Goal: Information Seeking & Learning: Learn about a topic

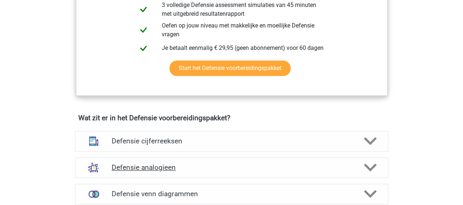
scroll to position [476, 0]
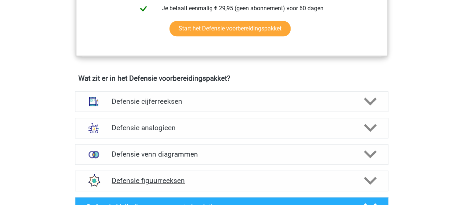
click at [175, 178] on h4 "Defensie figuurreeksen" at bounding box center [232, 180] width 240 height 8
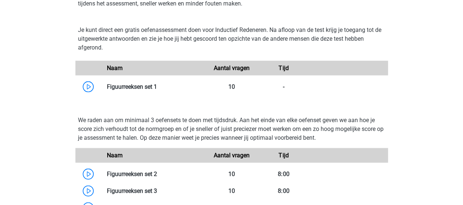
scroll to position [696, 0]
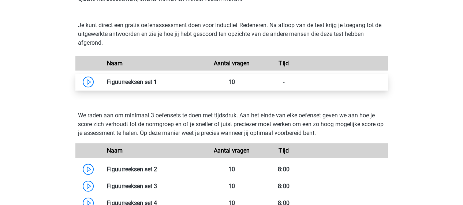
click at [157, 82] on link at bounding box center [157, 81] width 0 height 7
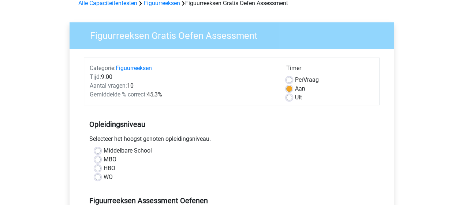
scroll to position [73, 0]
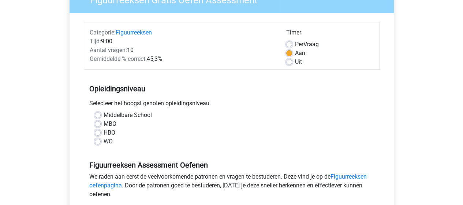
click at [103, 123] on div "MBO" at bounding box center [232, 123] width 274 height 9
click at [108, 124] on label "MBO" at bounding box center [110, 123] width 13 height 9
click at [101, 124] on input "MBO" at bounding box center [98, 122] width 6 height 7
radio input "true"
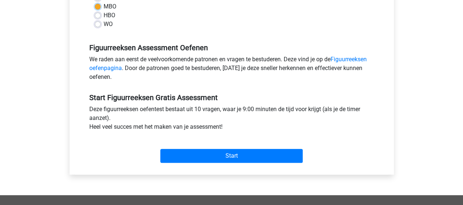
scroll to position [256, 0]
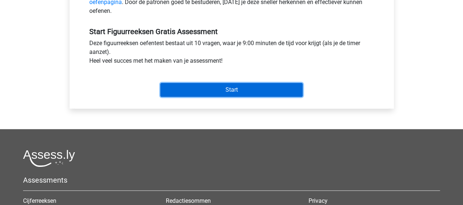
click at [184, 90] on input "Start" at bounding box center [231, 90] width 142 height 14
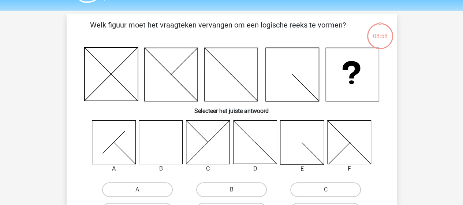
scroll to position [37, 0]
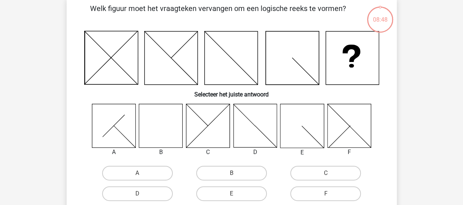
click at [159, 118] on icon at bounding box center [161, 126] width 44 height 44
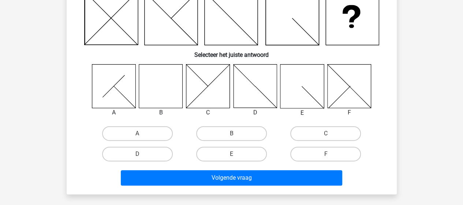
scroll to position [110, 0]
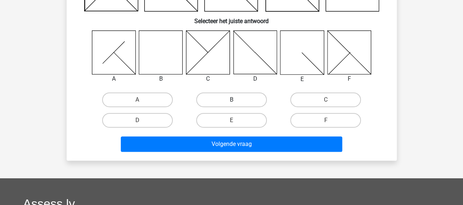
click at [239, 97] on label "B" at bounding box center [231, 99] width 71 height 15
click at [236, 100] on input "B" at bounding box center [233, 102] width 5 height 5
radio input "true"
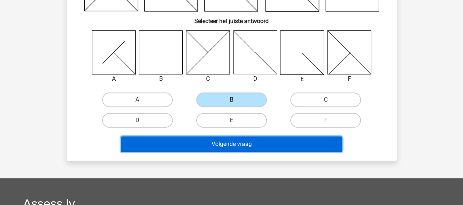
click at [257, 143] on button "Volgende vraag" at bounding box center [232, 143] width 222 height 15
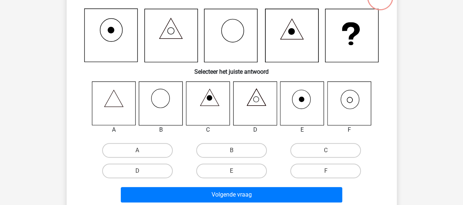
scroll to position [70, 0]
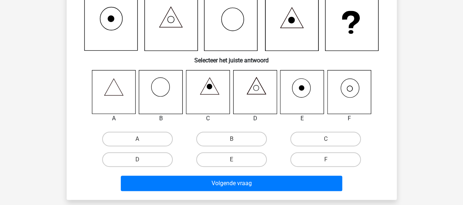
click at [362, 94] on icon at bounding box center [349, 92] width 44 height 44
click at [312, 157] on label "F" at bounding box center [325, 159] width 71 height 15
click at [326, 159] on input "F" at bounding box center [328, 161] width 5 height 5
radio input "true"
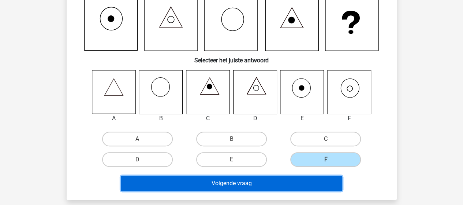
click at [274, 181] on button "Volgende vraag" at bounding box center [232, 182] width 222 height 15
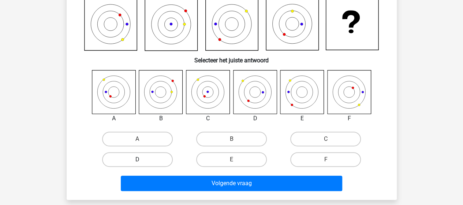
drag, startPoint x: 130, startPoint y: 160, endPoint x: 126, endPoint y: 160, distance: 4.0
click at [130, 160] on label "D" at bounding box center [137, 159] width 71 height 15
click at [137, 160] on input "D" at bounding box center [139, 161] width 5 height 5
radio input "true"
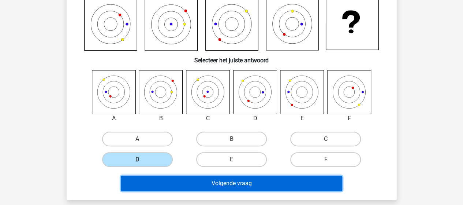
click at [223, 183] on button "Volgende vraag" at bounding box center [232, 182] width 222 height 15
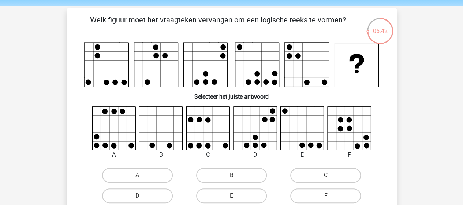
scroll to position [37, 0]
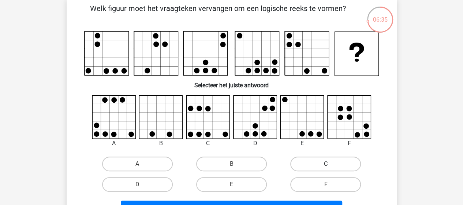
click at [305, 167] on label "C" at bounding box center [325, 163] width 71 height 15
click at [326, 167] on input "C" at bounding box center [328, 166] width 5 height 5
radio input "true"
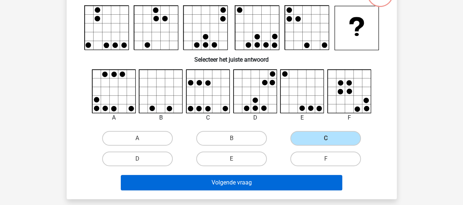
scroll to position [73, 0]
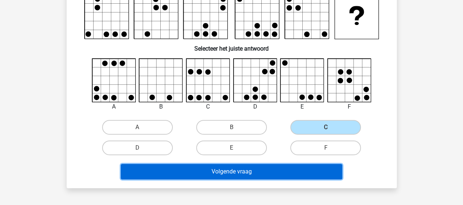
click at [273, 166] on button "Volgende vraag" at bounding box center [232, 171] width 222 height 15
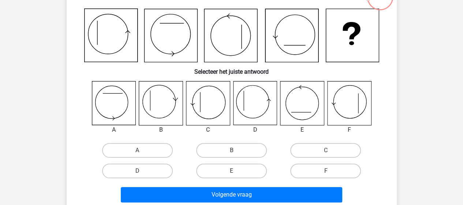
scroll to position [70, 0]
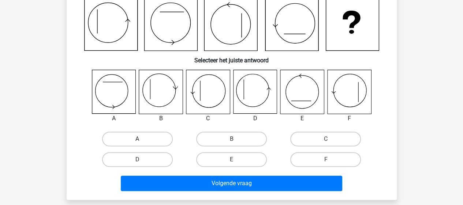
click at [138, 138] on label "A" at bounding box center [137, 138] width 71 height 15
click at [138, 139] on input "A" at bounding box center [139, 141] width 5 height 5
radio input "true"
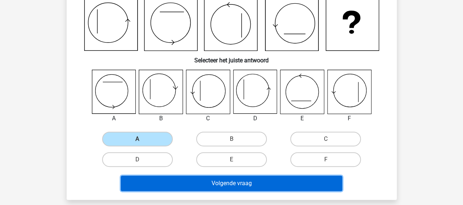
click at [212, 185] on button "Volgende vraag" at bounding box center [232, 182] width 222 height 15
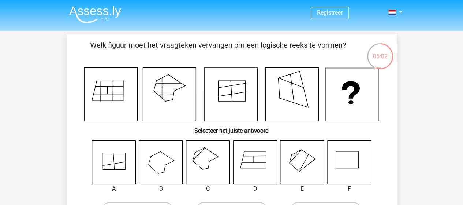
scroll to position [37, 0]
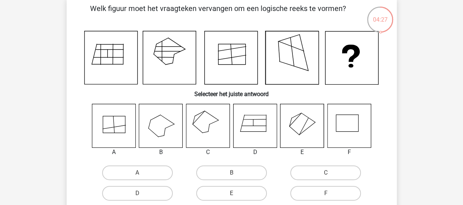
click at [209, 122] on icon at bounding box center [208, 126] width 44 height 44
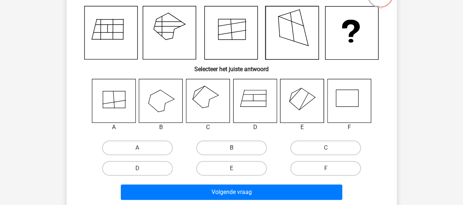
scroll to position [73, 0]
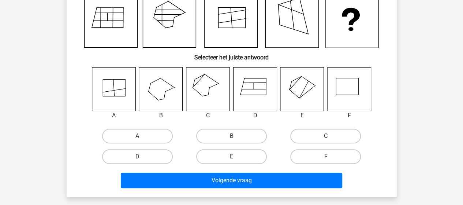
click at [319, 132] on label "C" at bounding box center [325, 136] width 71 height 15
click at [326, 136] on input "C" at bounding box center [328, 138] width 5 height 5
radio input "true"
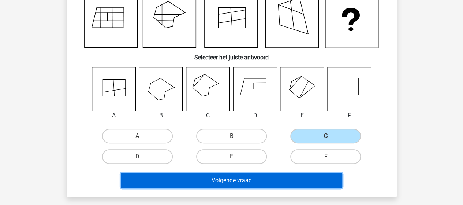
click at [243, 185] on button "Volgende vraag" at bounding box center [232, 180] width 222 height 15
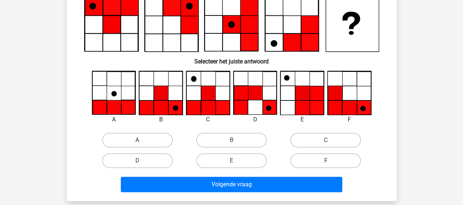
scroll to position [34, 0]
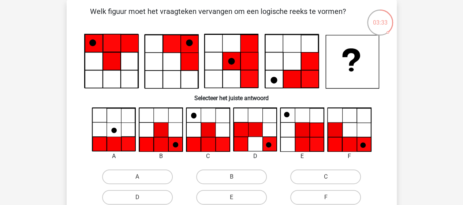
click at [235, 177] on input "B" at bounding box center [233, 179] width 5 height 5
radio input "true"
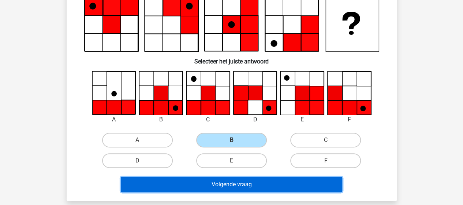
click at [275, 185] on button "Volgende vraag" at bounding box center [232, 184] width 222 height 15
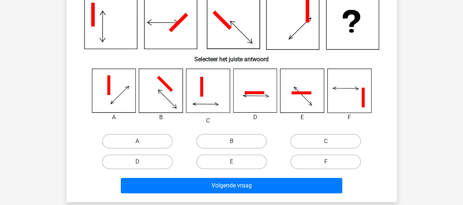
scroll to position [37, 0]
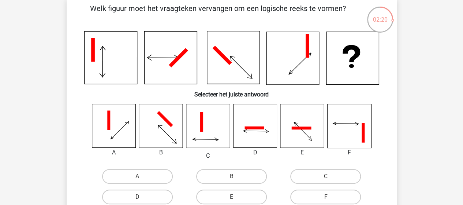
click at [253, 131] on icon at bounding box center [256, 130] width 26 height 23
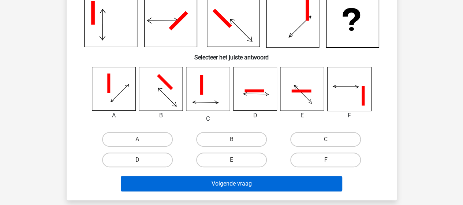
scroll to position [110, 0]
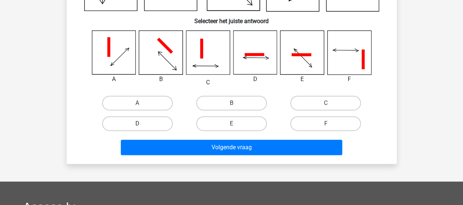
click at [125, 123] on label "D" at bounding box center [137, 123] width 71 height 15
click at [137, 123] on input "D" at bounding box center [139, 125] width 5 height 5
radio input "true"
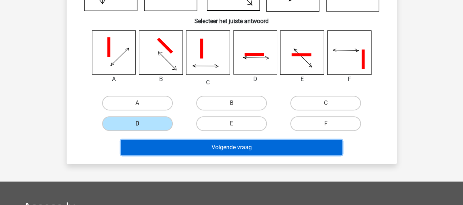
click at [174, 148] on button "Volgende vraag" at bounding box center [232, 147] width 222 height 15
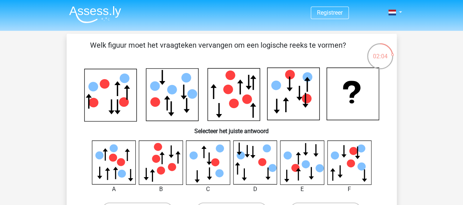
scroll to position [37, 0]
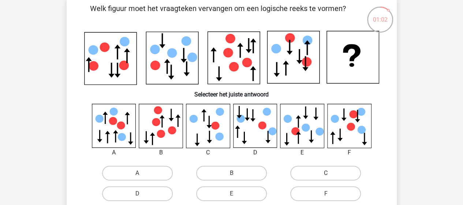
click at [305, 172] on label "C" at bounding box center [325, 173] width 71 height 15
click at [326, 173] on input "C" at bounding box center [328, 175] width 5 height 5
radio input "true"
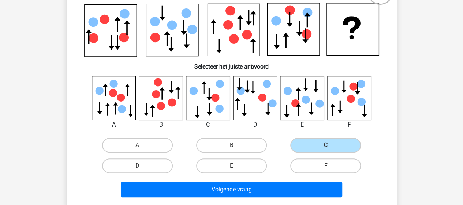
scroll to position [147, 0]
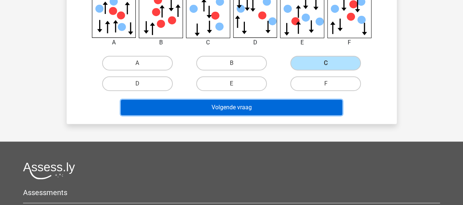
click at [273, 105] on button "Volgende vraag" at bounding box center [232, 107] width 222 height 15
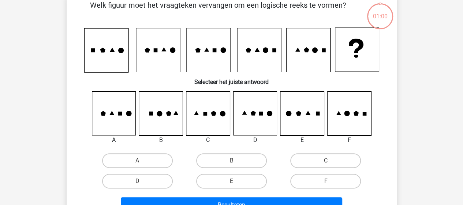
scroll to position [34, 0]
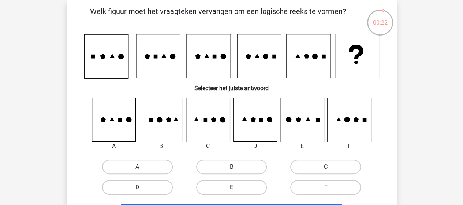
click at [337, 187] on label "F" at bounding box center [325, 187] width 71 height 15
click at [331, 187] on input "F" at bounding box center [328, 189] width 5 height 5
radio input "true"
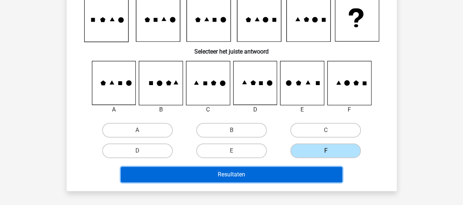
click at [326, 171] on button "Resultaten" at bounding box center [232, 174] width 222 height 15
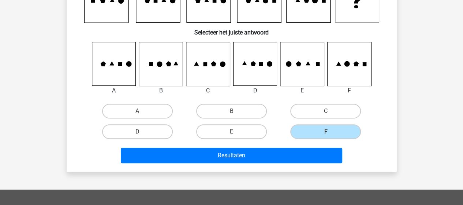
scroll to position [58, 0]
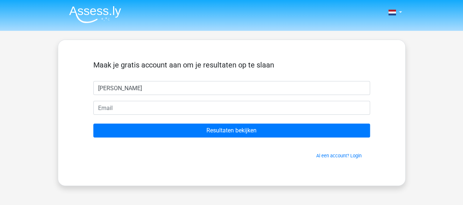
type input "Sophie"
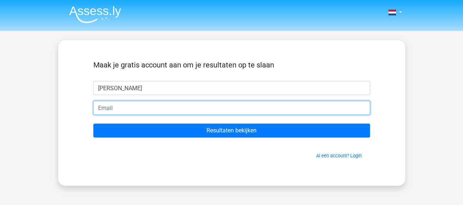
click at [281, 108] on input "email" at bounding box center [231, 108] width 277 height 14
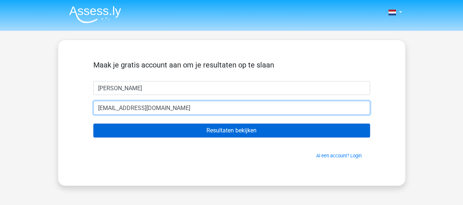
type input "sacourant@gmail.com"
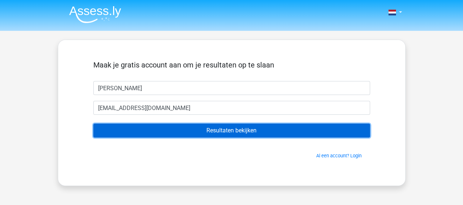
click at [203, 129] on input "Resultaten bekijken" at bounding box center [231, 130] width 277 height 14
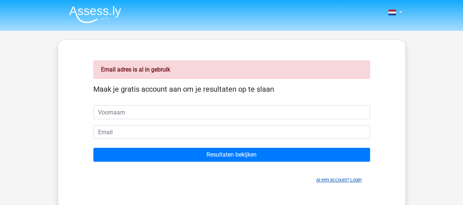
click at [346, 177] on link "Al een account? Login" at bounding box center [338, 179] width 45 height 5
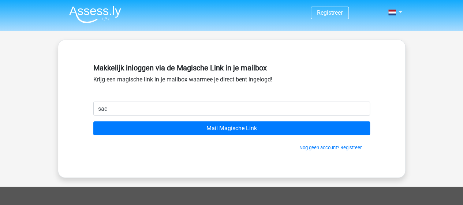
type input "[EMAIL_ADDRESS][DOMAIN_NAME]"
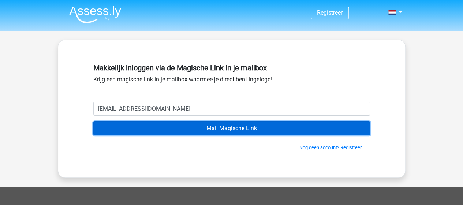
click at [208, 132] on input "Mail Magische Link" at bounding box center [231, 128] width 277 height 14
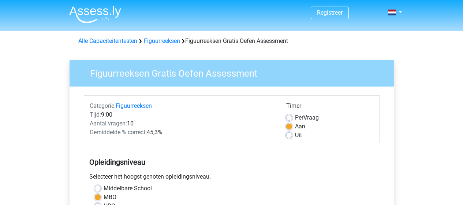
scroll to position [256, 0]
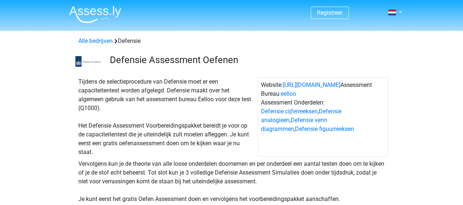
scroll to position [696, 0]
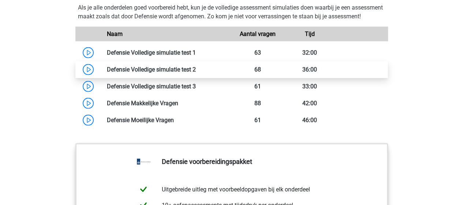
click at [196, 73] on link at bounding box center [196, 69] width 0 height 7
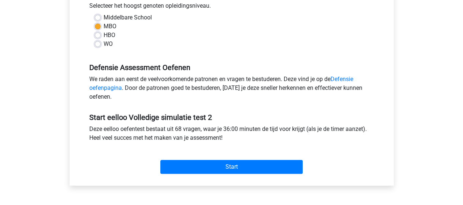
scroll to position [183, 0]
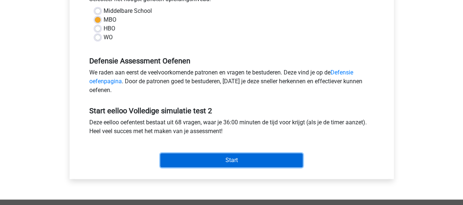
click at [229, 158] on input "Start" at bounding box center [231, 160] width 142 height 14
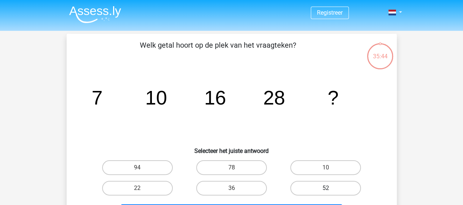
click at [296, 189] on label "52" at bounding box center [325, 188] width 71 height 15
click at [326, 189] on input "52" at bounding box center [328, 190] width 5 height 5
radio input "true"
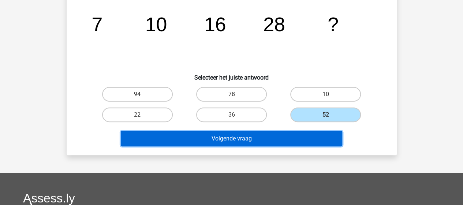
click at [267, 136] on button "Volgende vraag" at bounding box center [232, 138] width 222 height 15
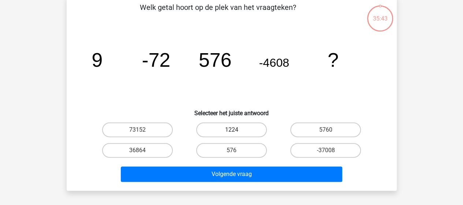
scroll to position [34, 0]
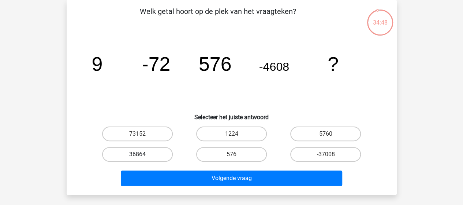
click at [145, 154] on label "36864" at bounding box center [137, 154] width 71 height 15
click at [142, 154] on input "36864" at bounding box center [139, 156] width 5 height 5
radio input "true"
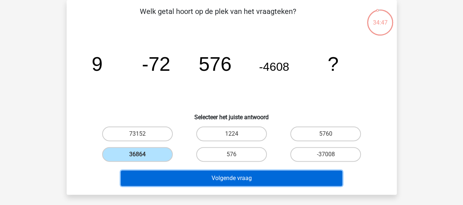
click at [170, 182] on button "Volgende vraag" at bounding box center [232, 177] width 222 height 15
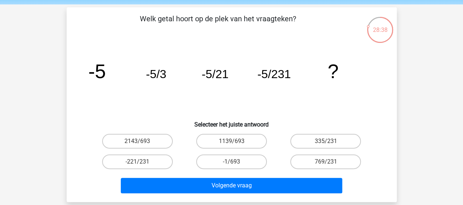
scroll to position [37, 0]
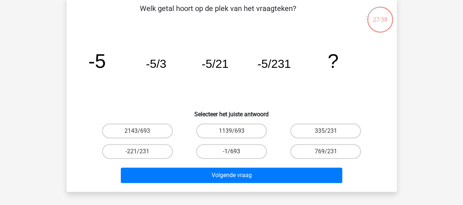
click at [257, 151] on label "-1/693" at bounding box center [231, 151] width 71 height 15
click at [236, 151] on input "-1/693" at bounding box center [233, 153] width 5 height 5
radio input "true"
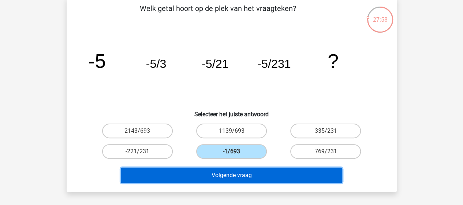
click at [253, 176] on button "Volgende vraag" at bounding box center [232, 174] width 222 height 15
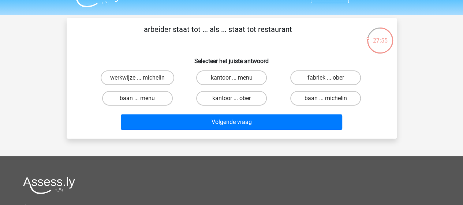
scroll to position [0, 0]
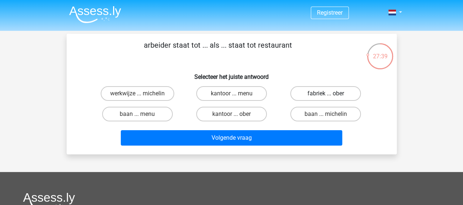
click at [308, 88] on label "fabriek ... ober" at bounding box center [325, 93] width 71 height 15
click at [326, 93] on input "fabriek ... ober" at bounding box center [328, 95] width 5 height 5
radio input "true"
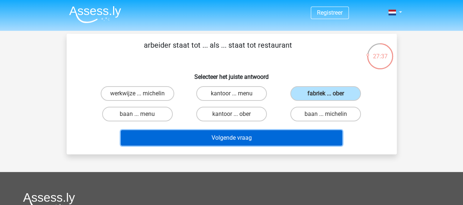
click at [241, 137] on button "Volgende vraag" at bounding box center [232, 137] width 222 height 15
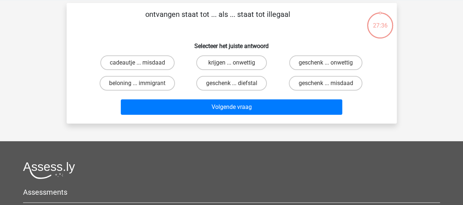
scroll to position [34, 0]
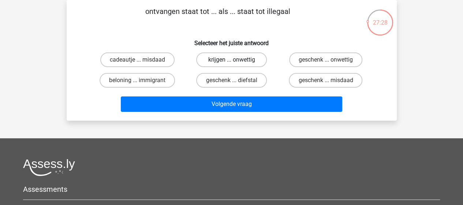
click at [244, 58] on label "krijgen ... onwettig" at bounding box center [231, 59] width 71 height 15
click at [236, 60] on input "krijgen ... onwettig" at bounding box center [233, 62] width 5 height 5
radio input "true"
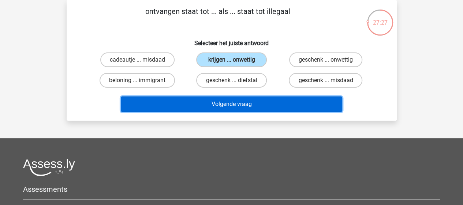
click at [259, 101] on button "Volgende vraag" at bounding box center [232, 103] width 222 height 15
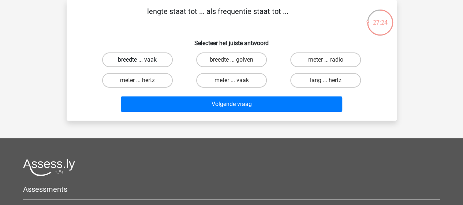
click at [146, 57] on label "breedte ... vaak" at bounding box center [137, 59] width 71 height 15
click at [142, 60] on input "breedte ... vaak" at bounding box center [139, 62] width 5 height 5
radio input "true"
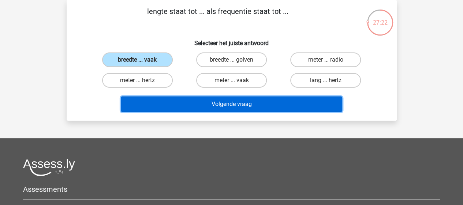
click at [209, 102] on button "Volgende vraag" at bounding box center [232, 103] width 222 height 15
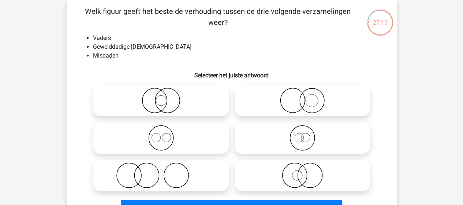
scroll to position [70, 0]
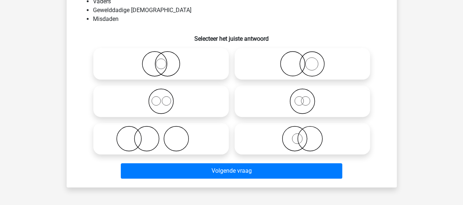
click at [178, 138] on icon at bounding box center [161, 139] width 130 height 26
click at [166, 135] on input "radio" at bounding box center [163, 132] width 5 height 5
radio input "true"
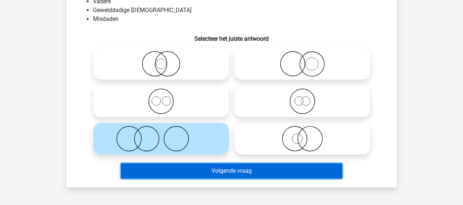
click at [207, 172] on button "Volgende vraag" at bounding box center [232, 170] width 222 height 15
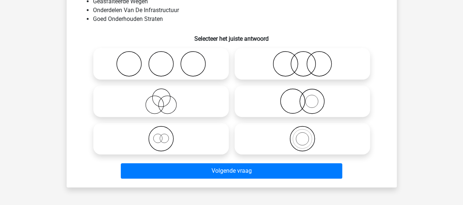
click at [157, 141] on icon at bounding box center [161, 139] width 130 height 26
click at [161, 135] on input "radio" at bounding box center [163, 132] width 5 height 5
radio input "true"
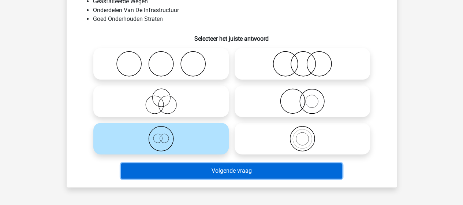
click at [186, 167] on button "Volgende vraag" at bounding box center [232, 170] width 222 height 15
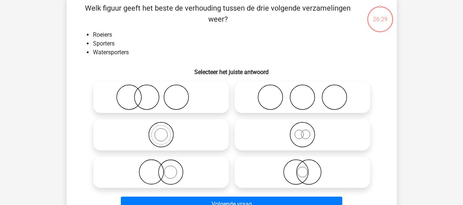
scroll to position [34, 0]
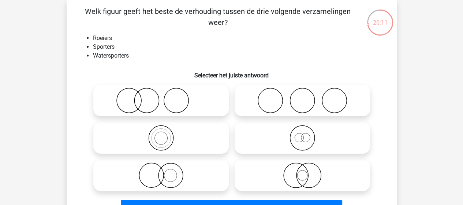
click at [291, 132] on circle at bounding box center [302, 138] width 25 height 25
click at [303, 132] on input "radio" at bounding box center [305, 131] width 5 height 5
radio input "true"
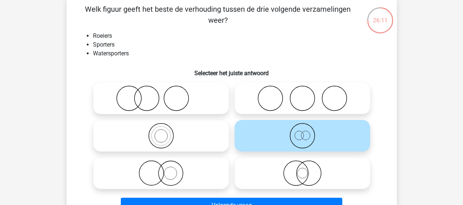
scroll to position [107, 0]
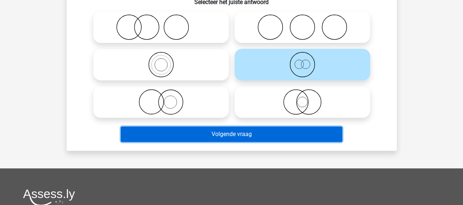
click at [220, 134] on button "Volgende vraag" at bounding box center [232, 133] width 222 height 15
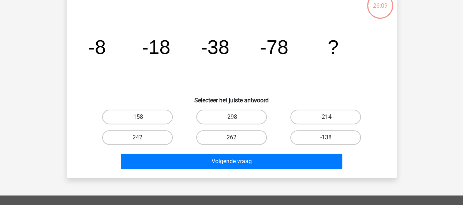
scroll to position [34, 0]
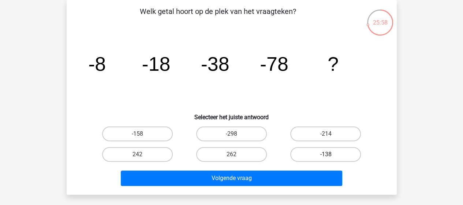
click at [341, 155] on label "-138" at bounding box center [325, 154] width 71 height 15
click at [331, 155] on input "-138" at bounding box center [328, 156] width 5 height 5
radio input "true"
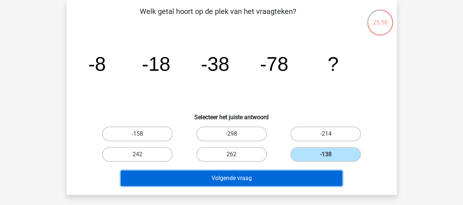
click at [317, 178] on button "Volgende vraag" at bounding box center [232, 177] width 222 height 15
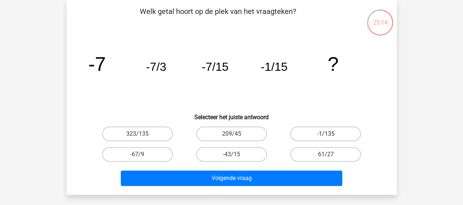
click at [345, 129] on label "-1/135" at bounding box center [325, 133] width 71 height 15
click at [331, 134] on input "-1/135" at bounding box center [328, 136] width 5 height 5
radio input "true"
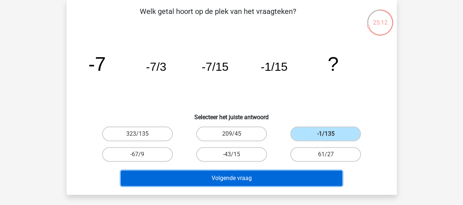
click at [312, 179] on button "Volgende vraag" at bounding box center [232, 177] width 222 height 15
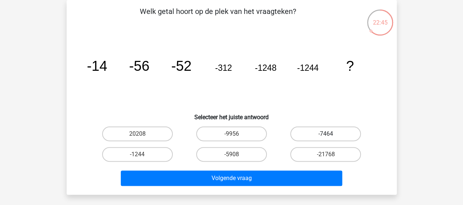
click at [324, 134] on label "-7464" at bounding box center [325, 133] width 71 height 15
click at [326, 134] on input "-7464" at bounding box center [328, 136] width 5 height 5
radio input "true"
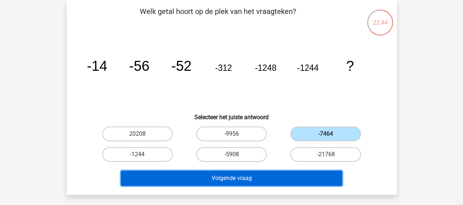
click at [281, 170] on button "Volgende vraag" at bounding box center [232, 177] width 222 height 15
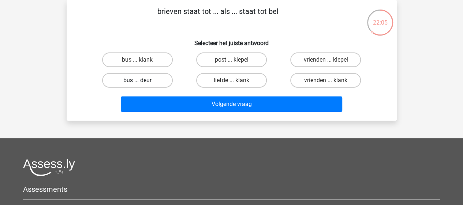
click at [148, 79] on label "bus ... deur" at bounding box center [137, 80] width 71 height 15
click at [142, 80] on input "bus ... deur" at bounding box center [139, 82] width 5 height 5
radio input "true"
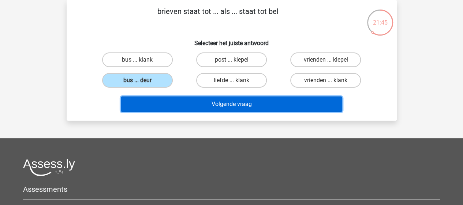
click at [168, 107] on button "Volgende vraag" at bounding box center [232, 103] width 222 height 15
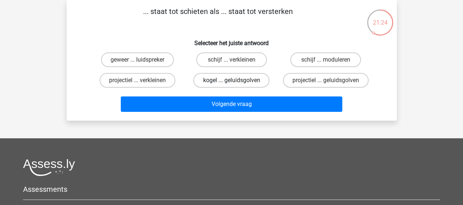
click at [215, 79] on label "kogel ... geluidsgolven" at bounding box center [231, 80] width 76 height 15
click at [231, 80] on input "kogel ... geluidsgolven" at bounding box center [233, 82] width 5 height 5
radio input "true"
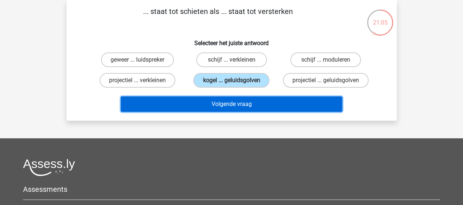
click at [205, 101] on button "Volgende vraag" at bounding box center [232, 103] width 222 height 15
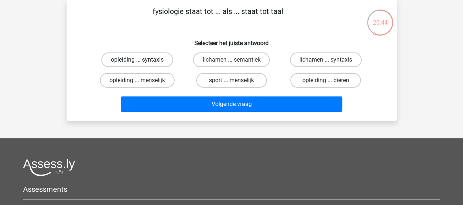
click at [160, 62] on label "opleiding ... syntaxis" at bounding box center [137, 59] width 72 height 15
click at [142, 62] on input "opleiding ... syntaxis" at bounding box center [139, 62] width 5 height 5
radio input "true"
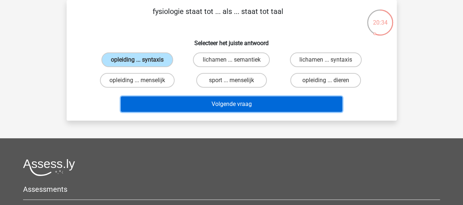
click at [219, 102] on button "Volgende vraag" at bounding box center [232, 103] width 222 height 15
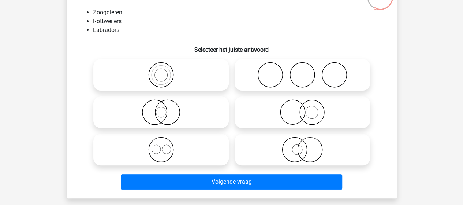
scroll to position [70, 0]
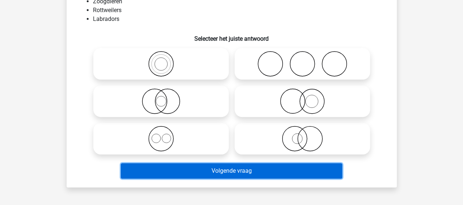
click at [210, 170] on button "Volgende vraag" at bounding box center [232, 170] width 222 height 15
drag, startPoint x: 210, startPoint y: 170, endPoint x: 218, endPoint y: 134, distance: 36.7
click at [218, 134] on div "[PERSON_NAME] figuur geeft het beste de verhouding tussen de drie volgende verz…" at bounding box center [232, 75] width 325 height 212
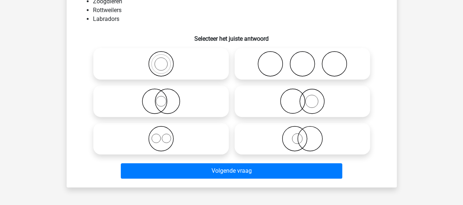
click at [218, 134] on icon at bounding box center [161, 139] width 130 height 26
click at [166, 134] on input "radio" at bounding box center [163, 132] width 5 height 5
radio input "true"
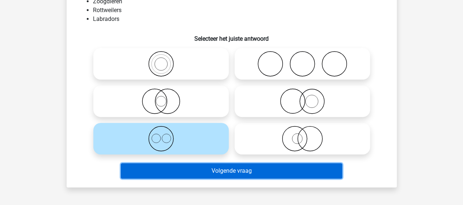
click at [220, 166] on button "Volgende vraag" at bounding box center [232, 170] width 222 height 15
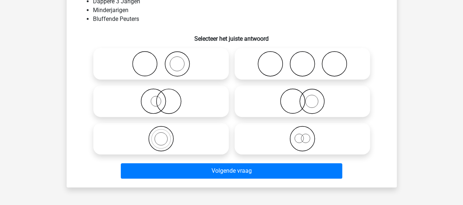
click at [316, 109] on icon at bounding box center [303, 101] width 130 height 26
click at [307, 97] on input "radio" at bounding box center [305, 95] width 5 height 5
radio input "true"
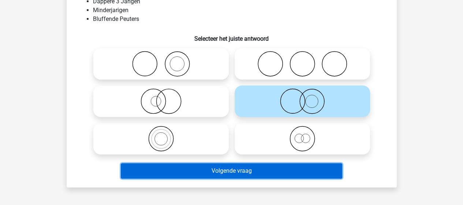
click at [296, 168] on button "Volgende vraag" at bounding box center [232, 170] width 222 height 15
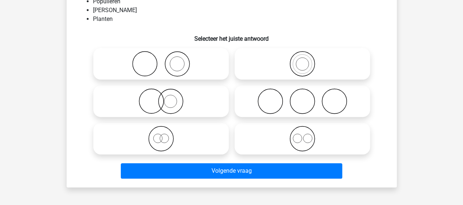
scroll to position [34, 0]
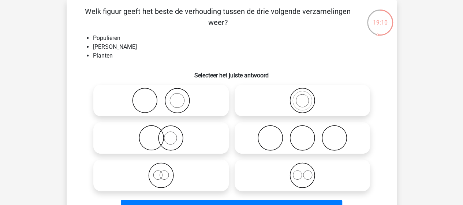
click at [185, 134] on icon at bounding box center [161, 138] width 130 height 26
click at [166, 134] on input "radio" at bounding box center [163, 131] width 5 height 5
radio input "true"
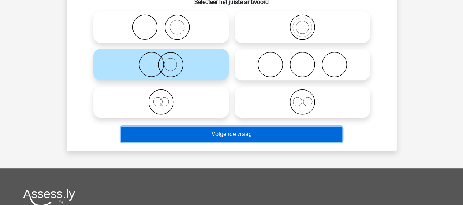
click at [229, 134] on button "Volgende vraag" at bounding box center [232, 133] width 222 height 15
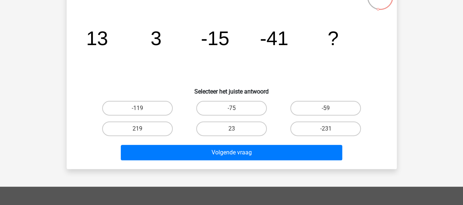
scroll to position [70, 0]
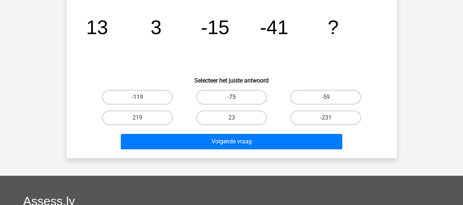
click at [239, 96] on label "-75" at bounding box center [231, 97] width 71 height 15
click at [236, 97] on input "-75" at bounding box center [233, 99] width 5 height 5
radio input "true"
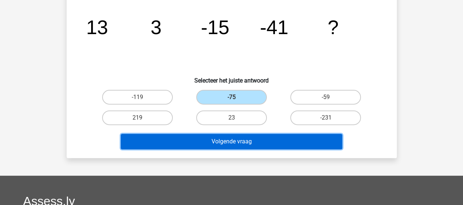
click at [261, 144] on button "Volgende vraag" at bounding box center [232, 141] width 222 height 15
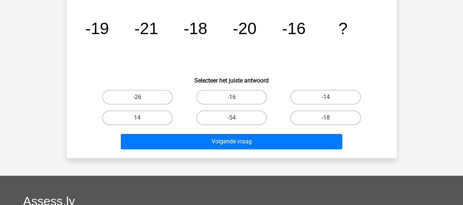
scroll to position [34, 0]
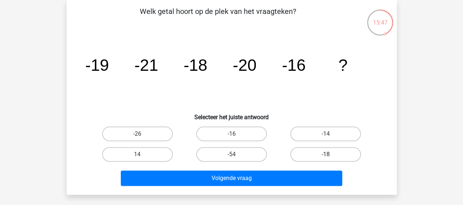
click at [320, 152] on label "-18" at bounding box center [325, 154] width 71 height 15
click at [326, 154] on input "-18" at bounding box center [328, 156] width 5 height 5
radio input "true"
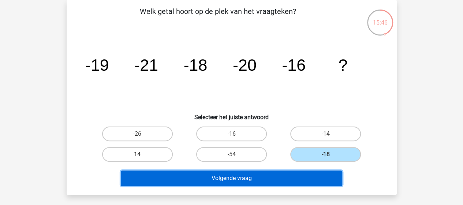
click at [314, 176] on button "Volgende vraag" at bounding box center [232, 177] width 222 height 15
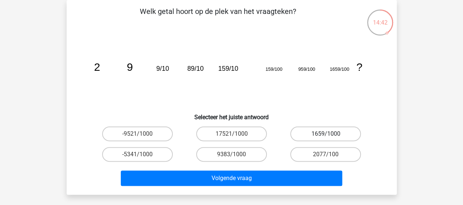
click at [330, 131] on label "1659/1000" at bounding box center [325, 133] width 71 height 15
click at [330, 134] on input "1659/1000" at bounding box center [328, 136] width 5 height 5
radio input "true"
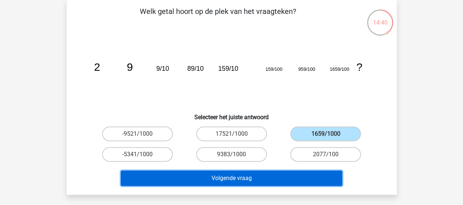
click at [306, 181] on button "Volgende vraag" at bounding box center [232, 177] width 222 height 15
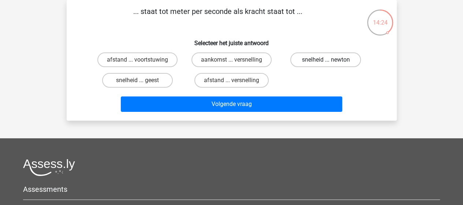
click at [324, 56] on label "snelheid ... newton" at bounding box center [325, 59] width 71 height 15
click at [326, 60] on input "snelheid ... newton" at bounding box center [328, 62] width 5 height 5
radio input "true"
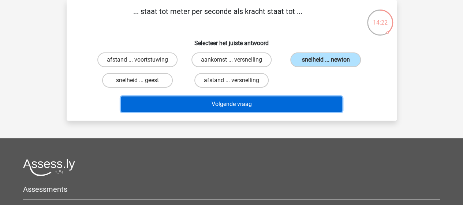
click at [271, 101] on button "Volgende vraag" at bounding box center [232, 103] width 222 height 15
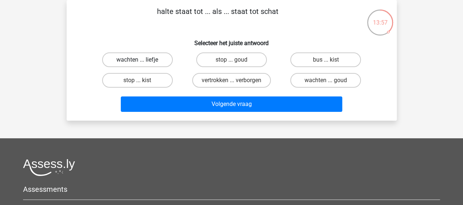
click at [149, 57] on label "wachten ... liefje" at bounding box center [137, 59] width 71 height 15
click at [142, 60] on input "wachten ... liefje" at bounding box center [139, 62] width 5 height 5
radio input "true"
click at [336, 63] on label "bus ... kist" at bounding box center [325, 59] width 71 height 15
click at [331, 63] on input "bus ... kist" at bounding box center [328, 62] width 5 height 5
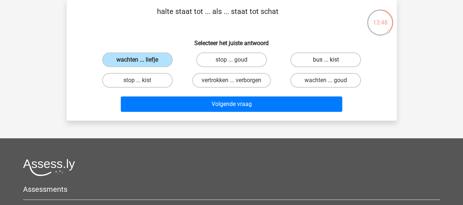
radio input "true"
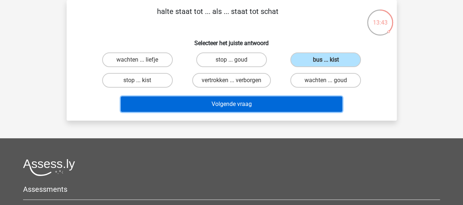
click at [293, 104] on button "Volgende vraag" at bounding box center [232, 103] width 222 height 15
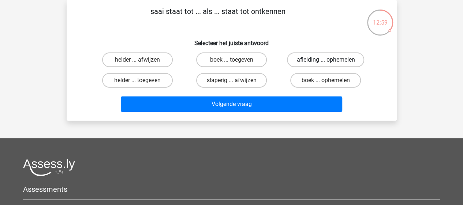
click at [349, 58] on label "afleiding ... ophemelen" at bounding box center [325, 59] width 77 height 15
click at [331, 60] on input "afleiding ... ophemelen" at bounding box center [328, 62] width 5 height 5
radio input "true"
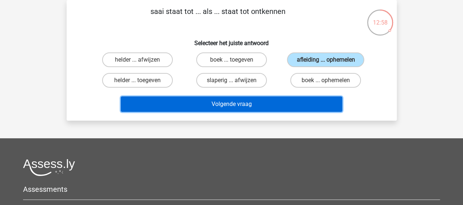
click at [319, 106] on button "Volgende vraag" at bounding box center [232, 103] width 222 height 15
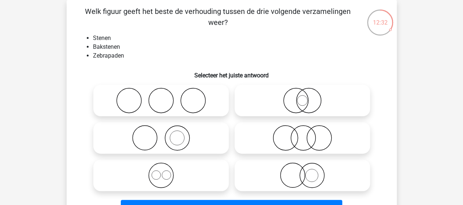
scroll to position [70, 0]
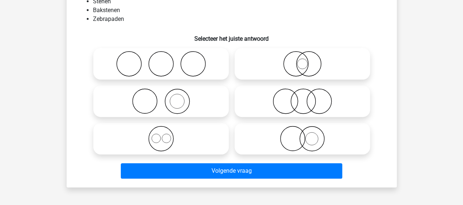
click at [314, 138] on icon at bounding box center [303, 139] width 130 height 26
click at [307, 135] on input "radio" at bounding box center [305, 132] width 5 height 5
radio input "true"
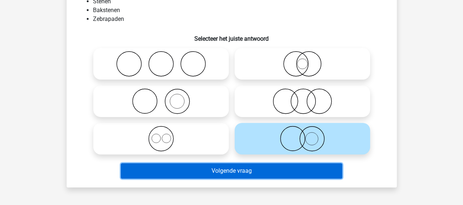
click at [317, 164] on button "Volgende vraag" at bounding box center [232, 170] width 222 height 15
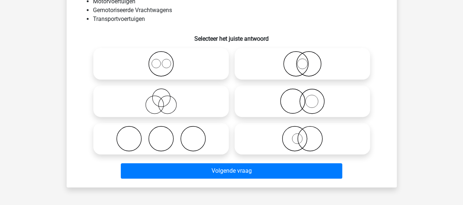
scroll to position [34, 0]
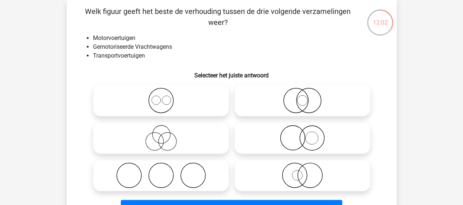
click at [305, 178] on icon at bounding box center [303, 175] width 130 height 26
click at [305, 171] on input "radio" at bounding box center [305, 169] width 5 height 5
radio input "true"
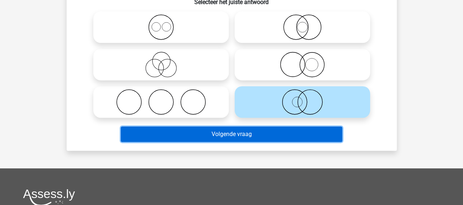
click at [307, 137] on button "Volgende vraag" at bounding box center [232, 133] width 222 height 15
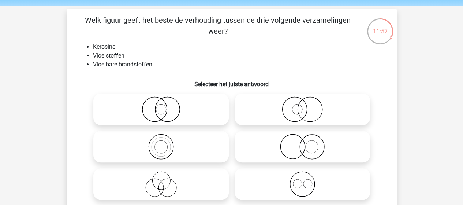
scroll to position [37, 0]
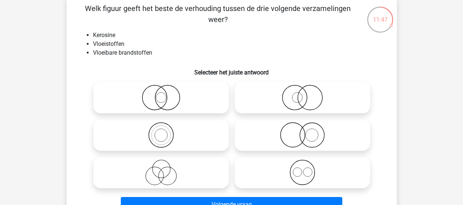
click at [310, 137] on icon at bounding box center [303, 135] width 130 height 26
click at [307, 131] on input "radio" at bounding box center [305, 128] width 5 height 5
radio input "true"
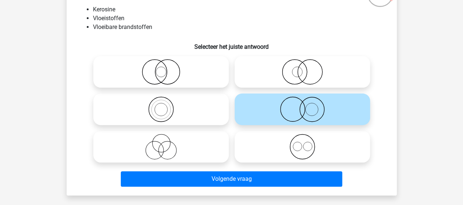
scroll to position [73, 0]
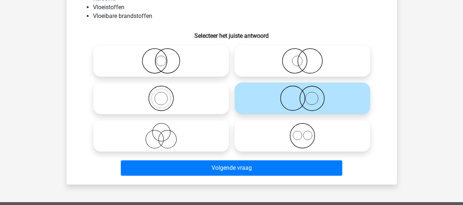
click at [312, 61] on icon at bounding box center [303, 61] width 130 height 26
click at [307, 57] on input "radio" at bounding box center [305, 54] width 5 height 5
radio input "true"
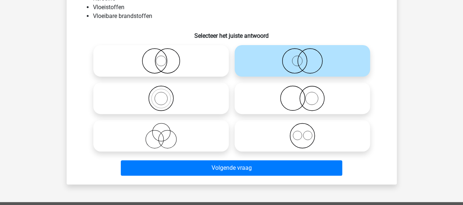
click at [308, 101] on icon at bounding box center [303, 98] width 130 height 26
click at [307, 94] on input "radio" at bounding box center [305, 92] width 5 height 5
radio input "true"
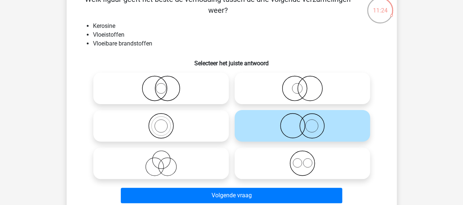
scroll to position [37, 0]
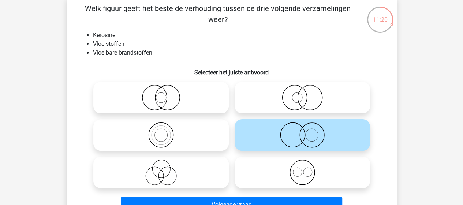
click at [311, 99] on icon at bounding box center [303, 98] width 130 height 26
click at [307, 94] on input "radio" at bounding box center [305, 91] width 5 height 5
radio input "true"
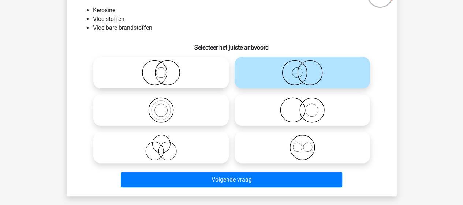
scroll to position [73, 0]
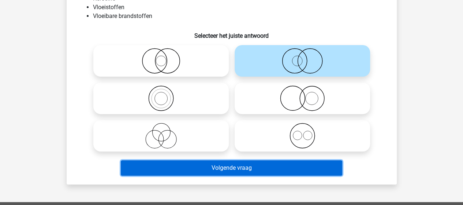
click at [297, 164] on button "Volgende vraag" at bounding box center [232, 167] width 222 height 15
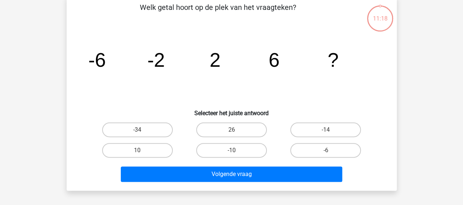
scroll to position [34, 0]
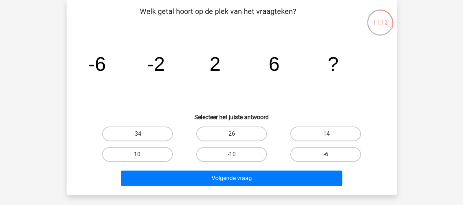
click at [159, 153] on label "10" at bounding box center [137, 154] width 71 height 15
click at [142, 154] on input "10" at bounding box center [139, 156] width 5 height 5
radio input "true"
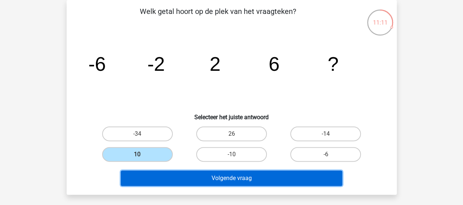
click at [201, 171] on button "Volgende vraag" at bounding box center [232, 177] width 222 height 15
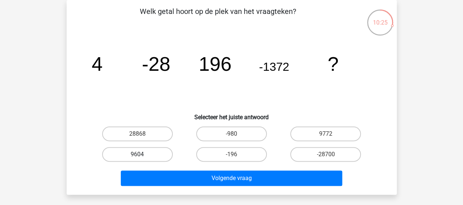
click at [169, 150] on label "9604" at bounding box center [137, 154] width 71 height 15
click at [142, 154] on input "9604" at bounding box center [139, 156] width 5 height 5
radio input "true"
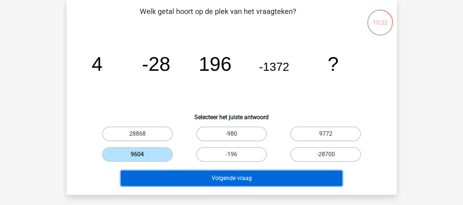
click at [216, 175] on button "Volgende vraag" at bounding box center [232, 177] width 222 height 15
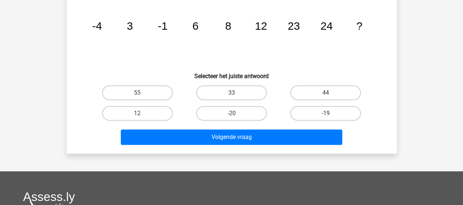
scroll to position [73, 0]
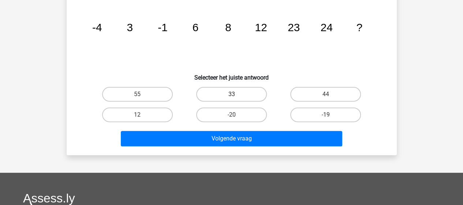
click at [250, 93] on label "33" at bounding box center [231, 94] width 71 height 15
click at [236, 94] on input "33" at bounding box center [233, 96] width 5 height 5
radio input "true"
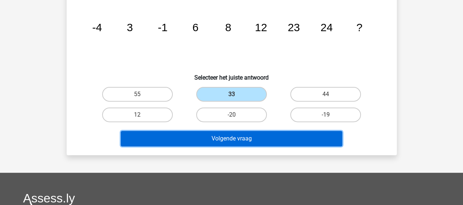
click at [272, 139] on button "Volgende vraag" at bounding box center [232, 138] width 222 height 15
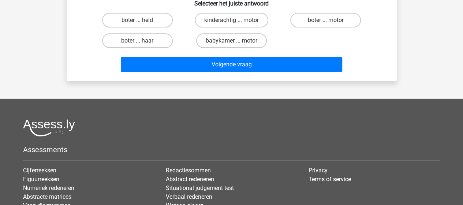
scroll to position [34, 0]
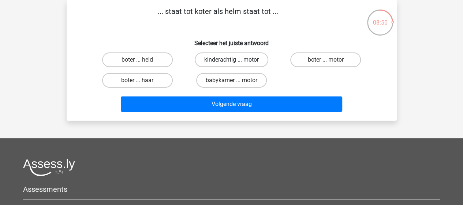
click at [231, 58] on label "kinderachtig ... motor" at bounding box center [232, 59] width 74 height 15
click at [231, 60] on input "kinderachtig ... motor" at bounding box center [233, 62] width 5 height 5
radio input "true"
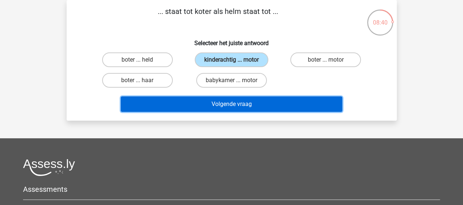
click at [280, 102] on button "Volgende vraag" at bounding box center [232, 103] width 222 height 15
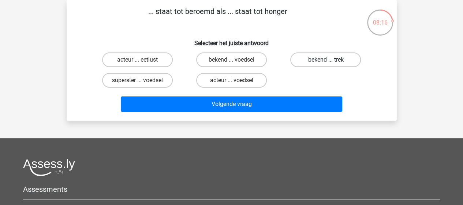
click at [327, 57] on label "bekend ... trek" at bounding box center [325, 59] width 71 height 15
click at [327, 60] on input "bekend ... trek" at bounding box center [328, 62] width 5 height 5
radio input "true"
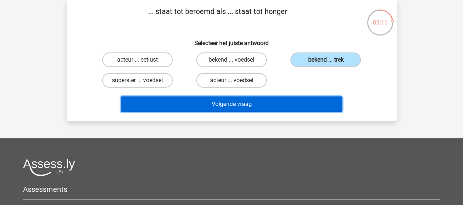
click at [297, 103] on button "Volgende vraag" at bounding box center [232, 103] width 222 height 15
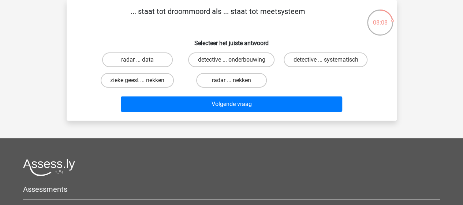
click at [314, 37] on h6 "Selecteer het juiste antwoord" at bounding box center [231, 40] width 307 height 13
click at [257, 61] on label "detective ... onderbouwing" at bounding box center [231, 59] width 86 height 15
click at [236, 61] on input "detective ... onderbouwing" at bounding box center [233, 62] width 5 height 5
radio input "true"
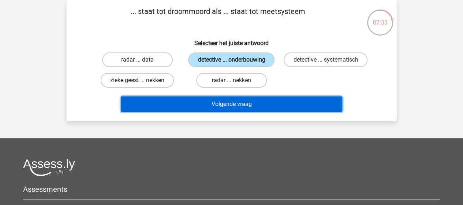
click at [279, 101] on button "Volgende vraag" at bounding box center [232, 103] width 222 height 15
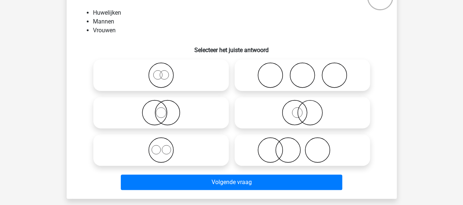
scroll to position [70, 0]
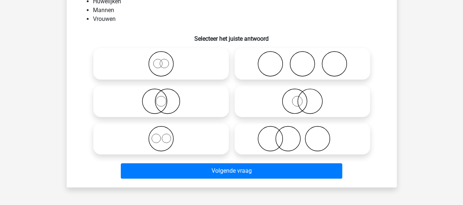
click at [185, 146] on icon at bounding box center [161, 139] width 130 height 26
click at [166, 135] on input "radio" at bounding box center [163, 132] width 5 height 5
radio input "true"
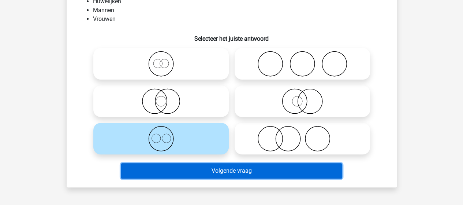
click at [198, 166] on button "Volgende vraag" at bounding box center [232, 170] width 222 height 15
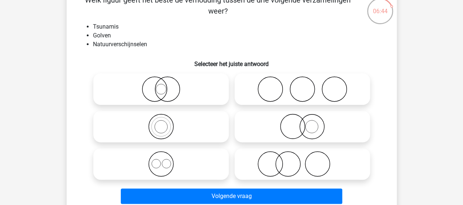
scroll to position [34, 0]
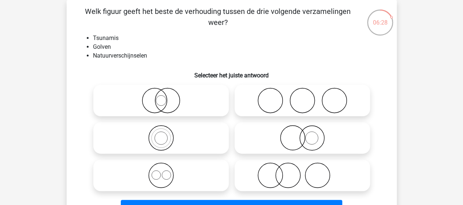
click at [169, 99] on icon at bounding box center [161, 101] width 130 height 26
click at [166, 97] on input "radio" at bounding box center [163, 94] width 5 height 5
radio input "true"
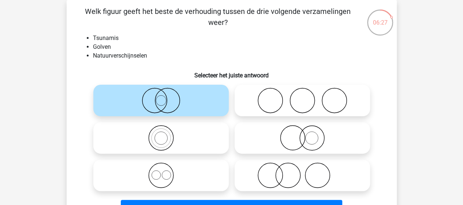
click at [175, 138] on icon at bounding box center [161, 138] width 130 height 26
click at [166, 134] on input "radio" at bounding box center [163, 131] width 5 height 5
radio input "true"
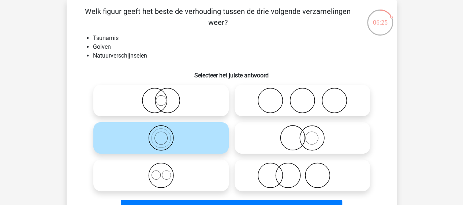
click at [179, 99] on circle at bounding box center [167, 100] width 25 height 25
click at [166, 97] on input "radio" at bounding box center [163, 94] width 5 height 5
radio input "true"
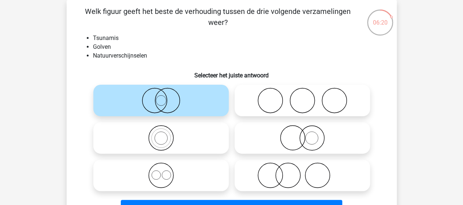
click at [200, 180] on icon at bounding box center [161, 175] width 130 height 26
click at [166, 171] on input "radio" at bounding box center [163, 169] width 5 height 5
radio input "true"
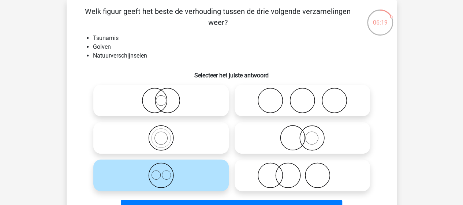
click at [205, 88] on icon at bounding box center [161, 101] width 130 height 26
click at [166, 92] on input "radio" at bounding box center [163, 94] width 5 height 5
radio input "true"
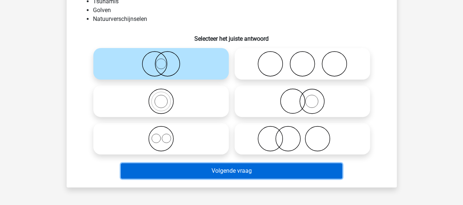
click at [221, 169] on button "Volgende vraag" at bounding box center [232, 170] width 222 height 15
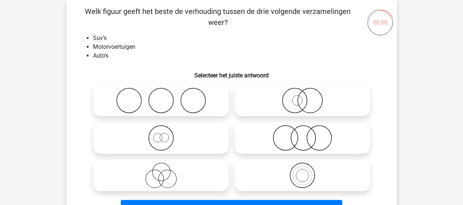
scroll to position [70, 0]
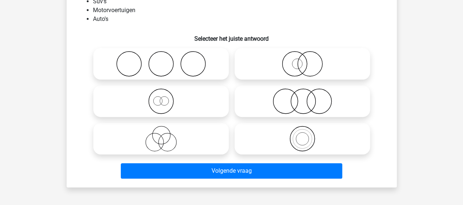
click at [46, 107] on div "Registreer" at bounding box center [231, 164] width 463 height 468
click at [199, 106] on icon at bounding box center [161, 101] width 130 height 26
click at [166, 97] on input "radio" at bounding box center [163, 95] width 5 height 5
radio input "true"
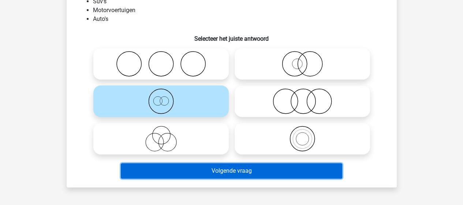
click at [285, 175] on button "Volgende vraag" at bounding box center [232, 170] width 222 height 15
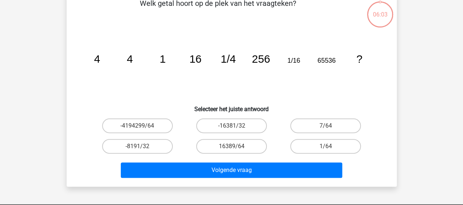
scroll to position [34, 0]
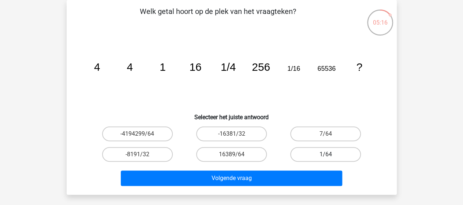
click at [333, 156] on label "1/64" at bounding box center [325, 154] width 71 height 15
click at [331, 156] on input "1/64" at bounding box center [328, 156] width 5 height 5
radio input "true"
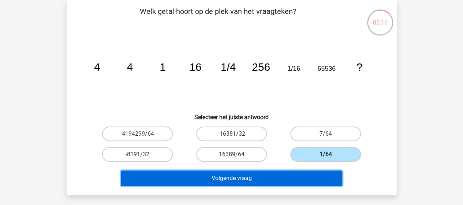
click at [320, 171] on button "Volgende vraag" at bounding box center [232, 177] width 222 height 15
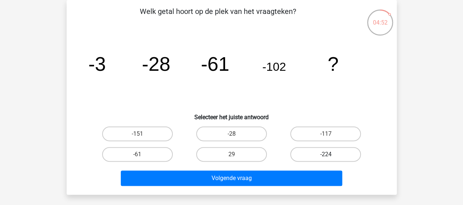
click at [326, 154] on input "-224" at bounding box center [328, 156] width 5 height 5
radio input "true"
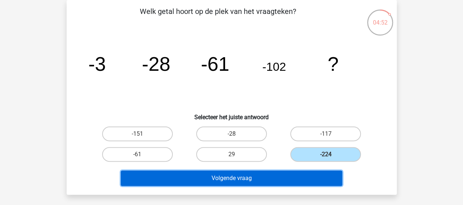
click at [307, 175] on button "Volgende vraag" at bounding box center [232, 177] width 222 height 15
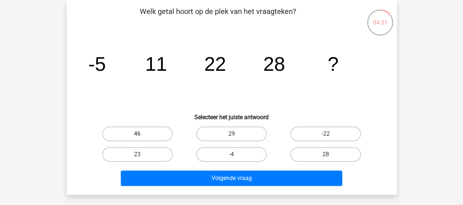
click at [157, 134] on label "46" at bounding box center [137, 133] width 71 height 15
click at [142, 134] on input "46" at bounding box center [139, 136] width 5 height 5
radio input "true"
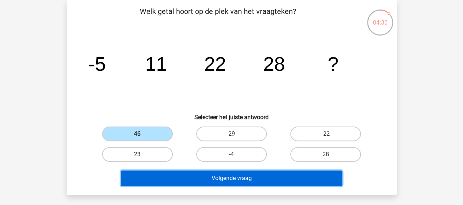
click at [188, 181] on button "Volgende vraag" at bounding box center [232, 177] width 222 height 15
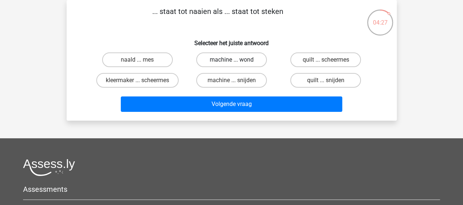
click at [254, 60] on label "machine ... wond" at bounding box center [231, 59] width 71 height 15
click at [236, 60] on input "machine ... wond" at bounding box center [233, 62] width 5 height 5
radio input "true"
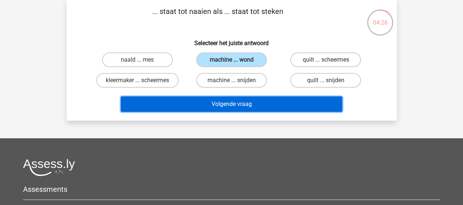
click at [259, 108] on button "Volgende vraag" at bounding box center [232, 103] width 222 height 15
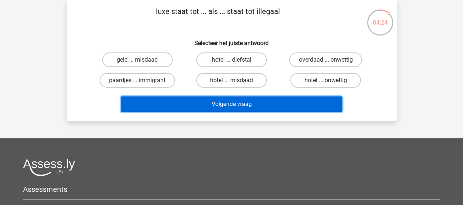
click at [289, 105] on button "Volgende vraag" at bounding box center [232, 103] width 222 height 15
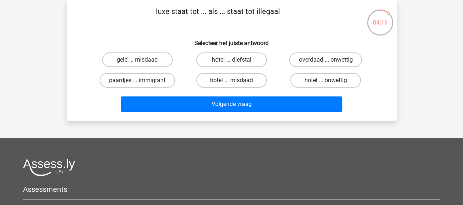
click at [174, 27] on p "luxe staat tot ... als ... staat tot illegaal" at bounding box center [217, 17] width 279 height 22
click at [248, 81] on label "hotel ... misdaad" at bounding box center [231, 80] width 71 height 15
click at [236, 81] on input "hotel ... misdaad" at bounding box center [233, 82] width 5 height 5
radio input "true"
click at [338, 81] on label "hotel ... onwettig" at bounding box center [325, 80] width 71 height 15
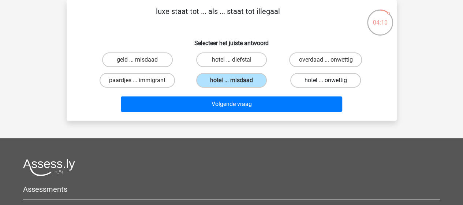
click at [331, 81] on input "hotel ... onwettig" at bounding box center [328, 82] width 5 height 5
radio input "true"
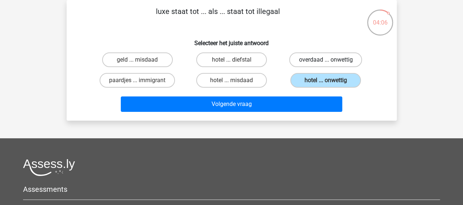
click at [331, 58] on label "overdaad ... onwettig" at bounding box center [325, 59] width 73 height 15
click at [331, 60] on input "overdaad ... onwettig" at bounding box center [328, 62] width 5 height 5
radio input "true"
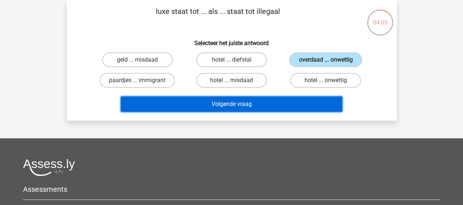
click at [291, 101] on button "Volgende vraag" at bounding box center [232, 103] width 222 height 15
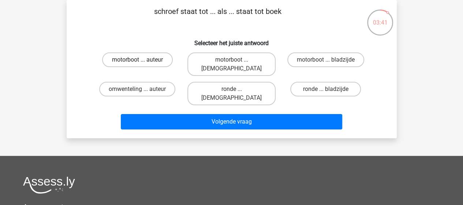
click at [142, 57] on label "motorboot ... auteur" at bounding box center [137, 59] width 71 height 15
click at [142, 60] on input "motorboot ... auteur" at bounding box center [139, 62] width 5 height 5
radio input "true"
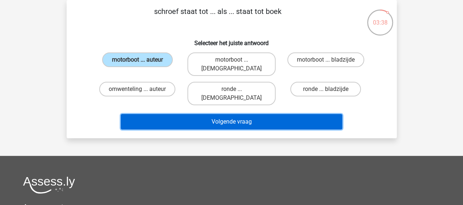
click at [262, 114] on button "Volgende vraag" at bounding box center [232, 121] width 222 height 15
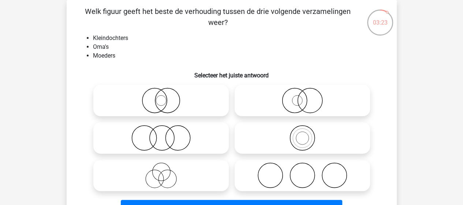
click at [162, 139] on icon at bounding box center [161, 138] width 130 height 26
click at [162, 134] on input "radio" at bounding box center [163, 131] width 5 height 5
radio input "true"
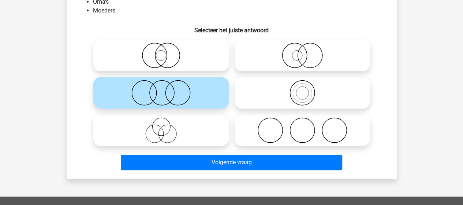
scroll to position [107, 0]
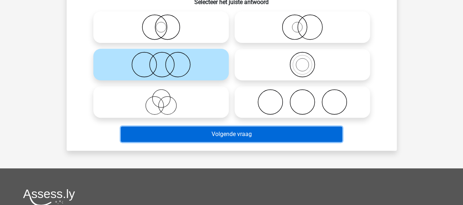
click at [206, 137] on button "Volgende vraag" at bounding box center [232, 133] width 222 height 15
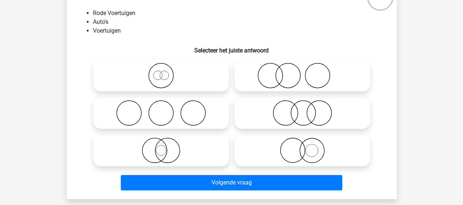
scroll to position [70, 0]
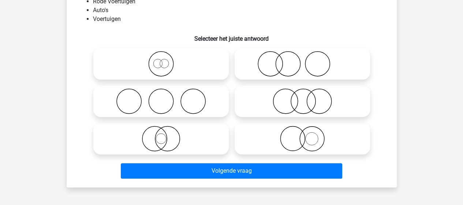
click at [305, 138] on circle at bounding box center [311, 138] width 13 height 13
click at [305, 135] on input "radio" at bounding box center [305, 132] width 5 height 5
radio input "true"
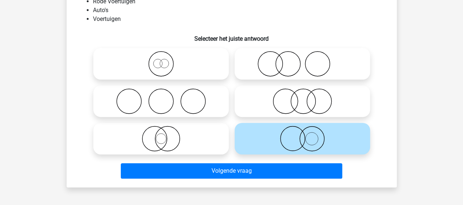
click at [193, 138] on icon at bounding box center [161, 139] width 130 height 26
click at [166, 135] on input "radio" at bounding box center [163, 132] width 5 height 5
radio input "true"
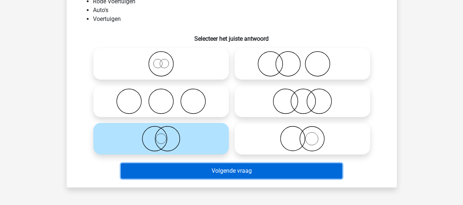
click at [258, 165] on button "Volgende vraag" at bounding box center [232, 170] width 222 height 15
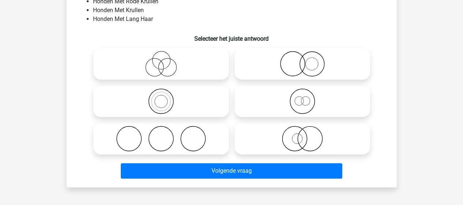
click at [303, 138] on icon at bounding box center [303, 139] width 130 height 26
click at [303, 135] on input "radio" at bounding box center [305, 132] width 5 height 5
radio input "true"
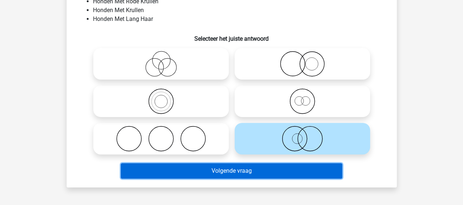
click at [308, 173] on button "Volgende vraag" at bounding box center [232, 170] width 222 height 15
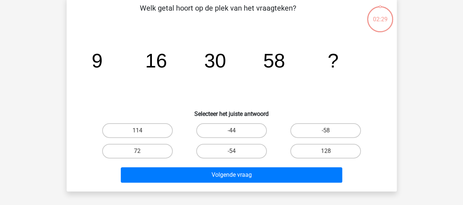
scroll to position [34, 0]
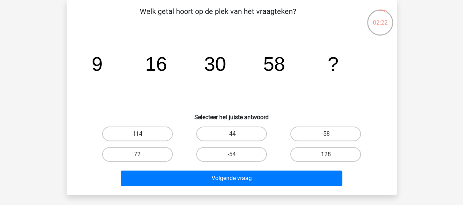
click at [154, 131] on label "114" at bounding box center [137, 133] width 71 height 15
click at [142, 134] on input "114" at bounding box center [139, 136] width 5 height 5
radio input "true"
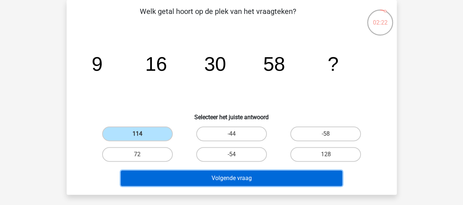
click at [226, 176] on button "Volgende vraag" at bounding box center [232, 177] width 222 height 15
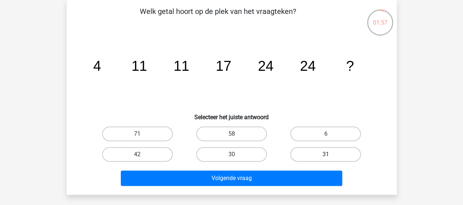
click at [305, 153] on label "31" at bounding box center [325, 154] width 71 height 15
click at [326, 154] on input "31" at bounding box center [328, 156] width 5 height 5
radio input "true"
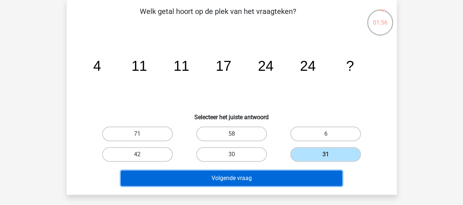
click at [277, 177] on button "Volgende vraag" at bounding box center [232, 177] width 222 height 15
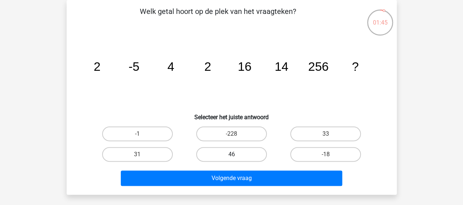
click at [241, 156] on label "46" at bounding box center [231, 154] width 71 height 15
click at [236, 156] on input "46" at bounding box center [233, 156] width 5 height 5
radio input "true"
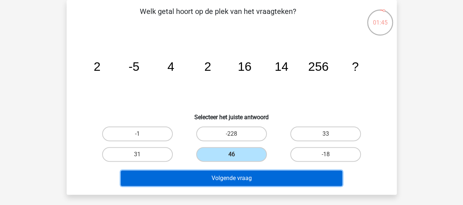
click at [248, 171] on button "Volgende vraag" at bounding box center [232, 177] width 222 height 15
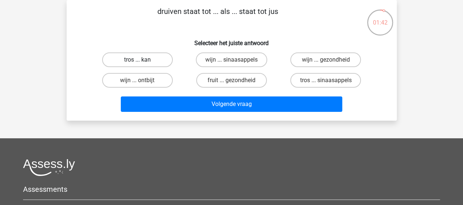
click at [144, 61] on label "tros ... kan" at bounding box center [137, 59] width 71 height 15
click at [142, 61] on input "tros ... kan" at bounding box center [139, 62] width 5 height 5
radio input "true"
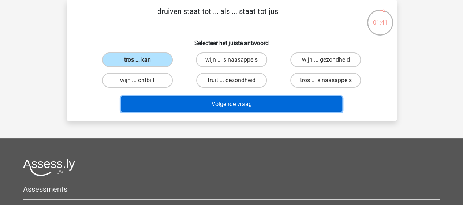
click at [198, 103] on button "Volgende vraag" at bounding box center [232, 103] width 222 height 15
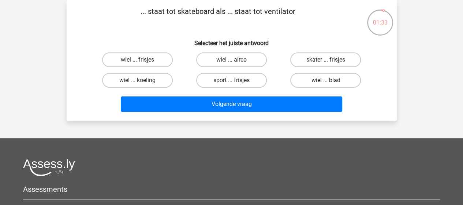
drag, startPoint x: 321, startPoint y: 77, endPoint x: 318, endPoint y: 81, distance: 4.9
click at [321, 77] on label "wiel ... blad" at bounding box center [325, 80] width 71 height 15
click at [326, 80] on input "wiel ... blad" at bounding box center [328, 82] width 5 height 5
radio input "true"
click at [308, 90] on div "wiel ... blad" at bounding box center [326, 80] width 94 height 21
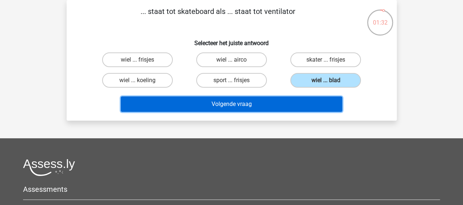
click at [301, 104] on button "Volgende vraag" at bounding box center [232, 103] width 222 height 15
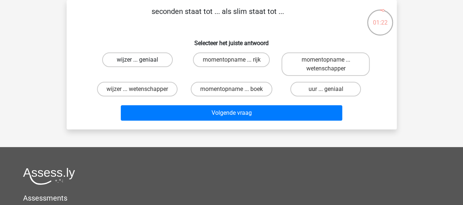
click at [134, 60] on label "wijzer ... geniaal" at bounding box center [137, 59] width 71 height 15
click at [137, 60] on input "wijzer ... geniaal" at bounding box center [139, 62] width 5 height 5
radio input "true"
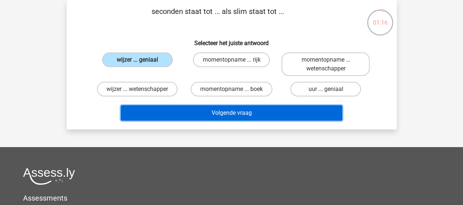
click at [259, 113] on button "Volgende vraag" at bounding box center [232, 112] width 222 height 15
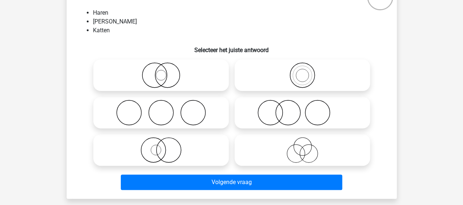
scroll to position [70, 0]
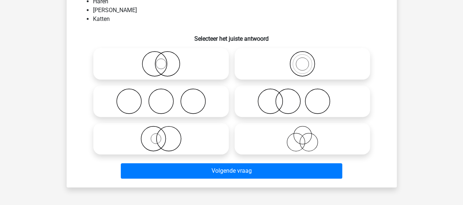
click at [182, 68] on icon at bounding box center [161, 64] width 130 height 26
click at [166, 60] on input "radio" at bounding box center [163, 57] width 5 height 5
radio input "true"
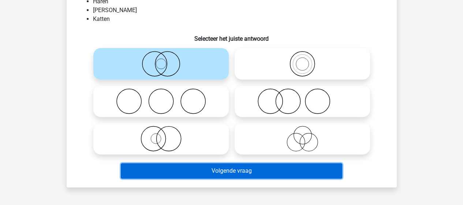
click at [259, 172] on button "Volgende vraag" at bounding box center [232, 170] width 222 height 15
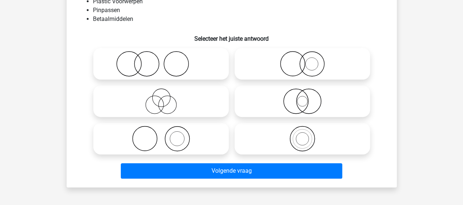
click at [171, 108] on icon at bounding box center [161, 101] width 130 height 26
click at [166, 97] on input "radio" at bounding box center [163, 95] width 5 height 5
radio input "true"
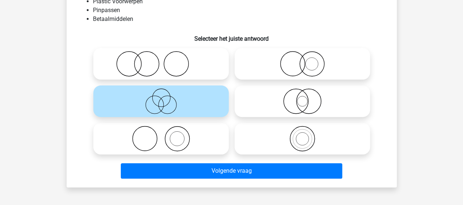
click at [269, 107] on icon at bounding box center [303, 101] width 130 height 26
click at [303, 97] on input "radio" at bounding box center [305, 95] width 5 height 5
radio input "true"
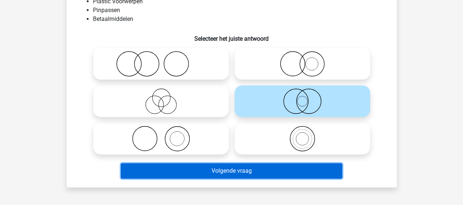
click at [283, 171] on button "Volgende vraag" at bounding box center [232, 170] width 222 height 15
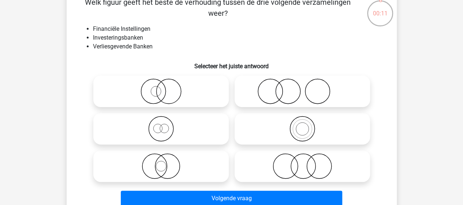
scroll to position [37, 0]
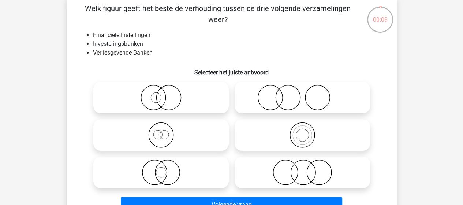
click at [320, 171] on icon at bounding box center [303, 172] width 130 height 26
click at [307, 168] on input "radio" at bounding box center [305, 166] width 5 height 5
radio input "true"
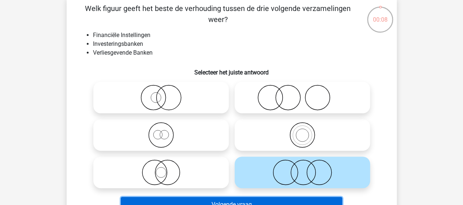
click at [317, 199] on button "Volgende vraag" at bounding box center [232, 204] width 222 height 15
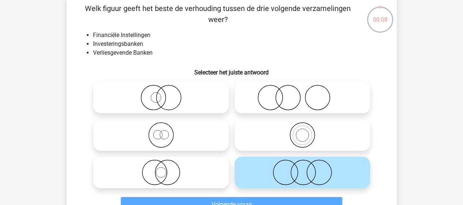
scroll to position [34, 0]
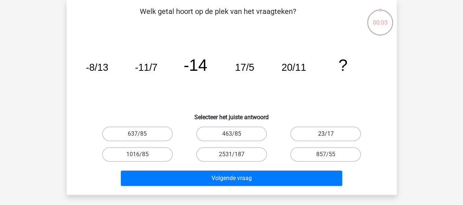
click at [325, 133] on label "23/17" at bounding box center [325, 133] width 71 height 15
click at [326, 134] on input "23/17" at bounding box center [328, 136] width 5 height 5
radio input "true"
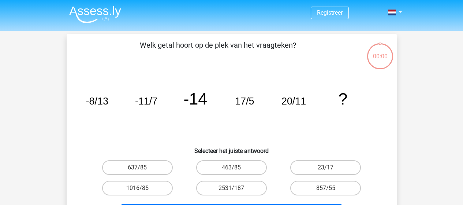
scroll to position [34, 0]
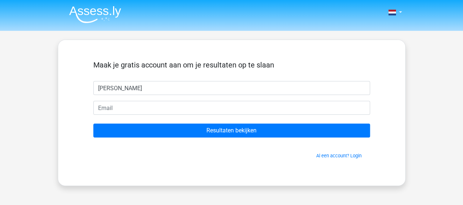
type input "[PERSON_NAME]"
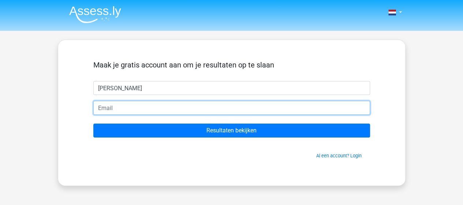
click at [242, 102] on input "email" at bounding box center [231, 108] width 277 height 14
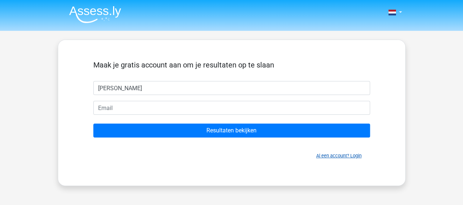
click at [345, 155] on link "Al een account? Login" at bounding box center [338, 155] width 45 height 5
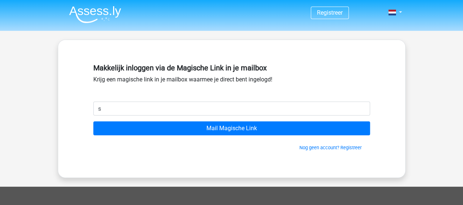
type input "s"
click at [291, 80] on div "Makkelijk inloggen via de Magische Link in je mailbox Krijg een magische link i…" at bounding box center [231, 80] width 277 height 41
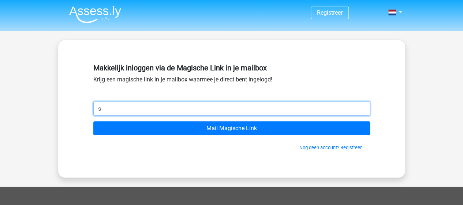
click at [264, 110] on input "s" at bounding box center [231, 108] width 277 height 14
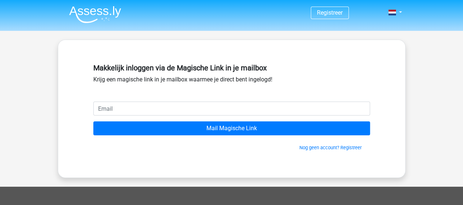
drag, startPoint x: 305, startPoint y: 59, endPoint x: 303, endPoint y: 65, distance: 6.3
click at [305, 59] on div "Makkelijk inloggen via de Magische Link in je mailbox Krijg een magische link i…" at bounding box center [232, 109] width 312 height 102
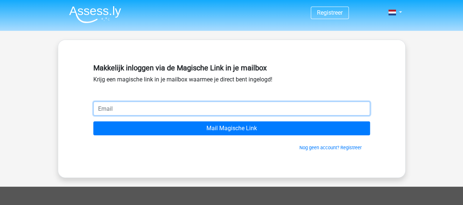
click at [283, 104] on input "email" at bounding box center [231, 108] width 277 height 14
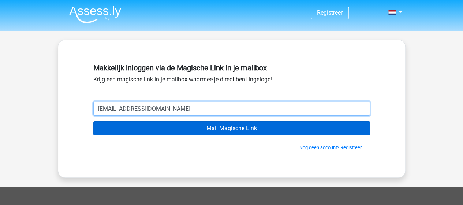
type input "sacourant@gmail.com"
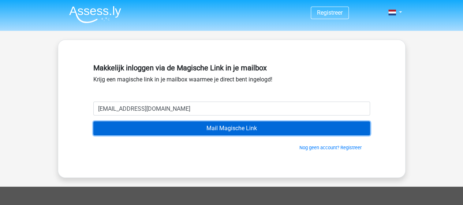
click at [210, 129] on input "Mail Magische Link" at bounding box center [231, 128] width 277 height 14
